Goal: Entertainment & Leisure: Consume media (video, audio)

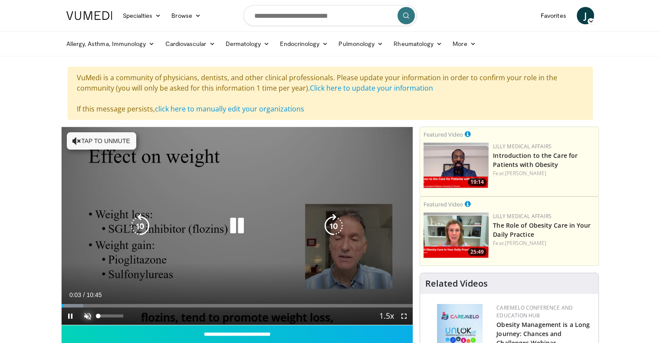
click at [89, 315] on span "Video Player" at bounding box center [87, 316] width 17 height 17
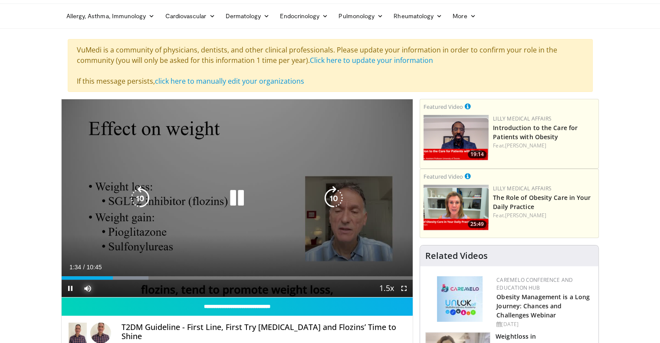
scroll to position [43, 0]
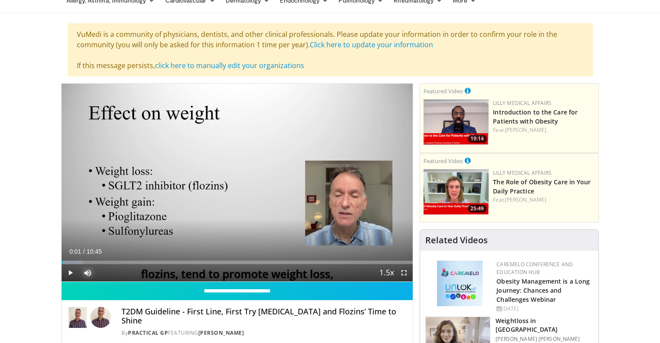
drag, startPoint x: 148, startPoint y: 262, endPoint x: 62, endPoint y: 259, distance: 86.0
click at [62, 259] on div "Loaded : 6.18% 00:01 00:01" at bounding box center [238, 260] width 352 height 8
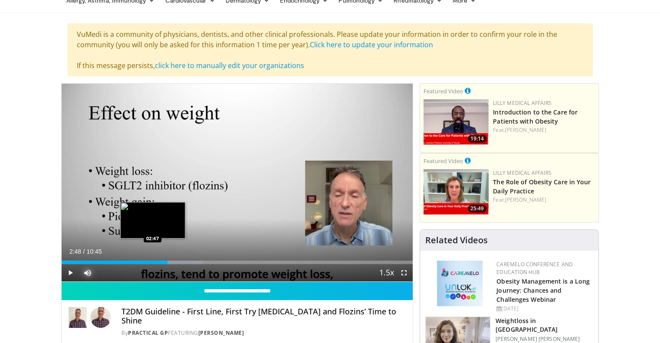
click at [153, 261] on div "02:48" at bounding box center [115, 262] width 106 height 3
drag, startPoint x: 185, startPoint y: 262, endPoint x: 156, endPoint y: 261, distance: 28.2
click at [156, 261] on div "Loaded : 37.12% 02:55 02:54" at bounding box center [238, 262] width 352 height 3
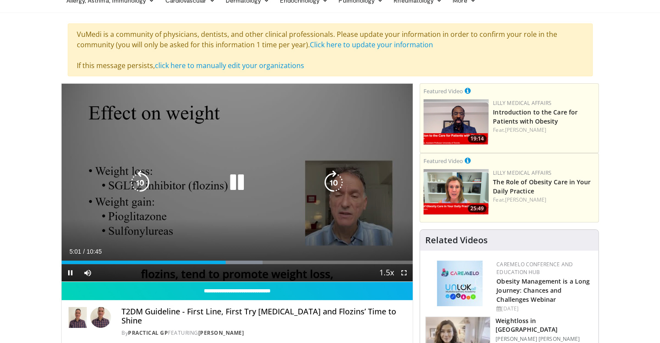
click at [238, 179] on icon "Video Player" at bounding box center [237, 183] width 24 height 24
click at [239, 176] on icon "Video Player" at bounding box center [237, 183] width 24 height 24
click at [232, 175] on icon "Video Player" at bounding box center [237, 183] width 24 height 24
